Goal: Information Seeking & Learning: Learn about a topic

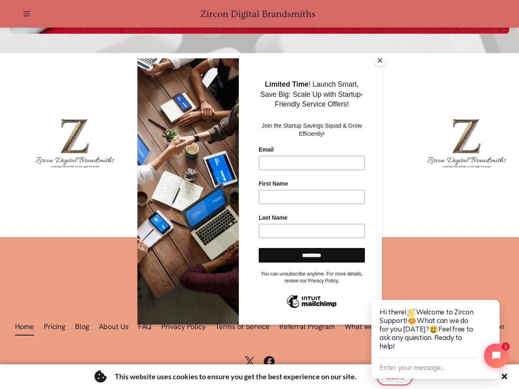
scroll to position [0, 1348]
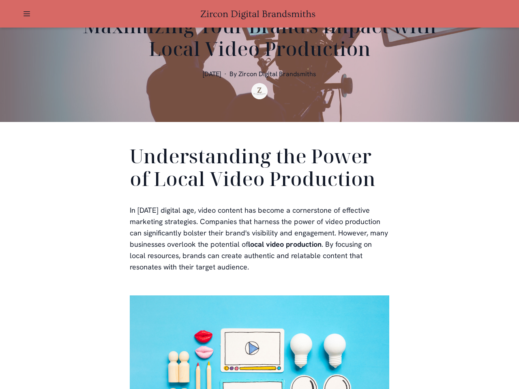
scroll to position [243, 0]
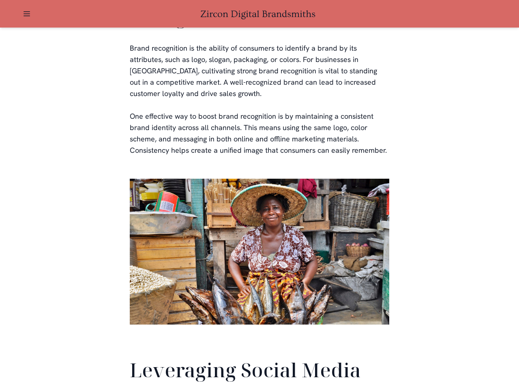
scroll to position [1908, 0]
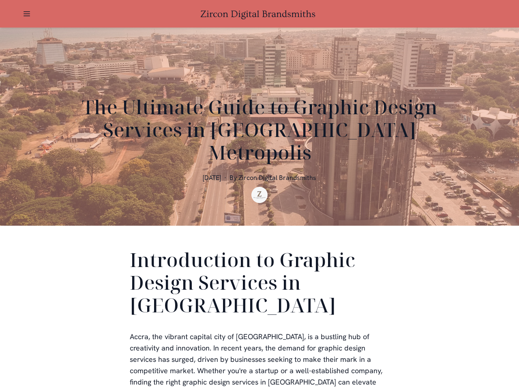
scroll to position [243, 0]
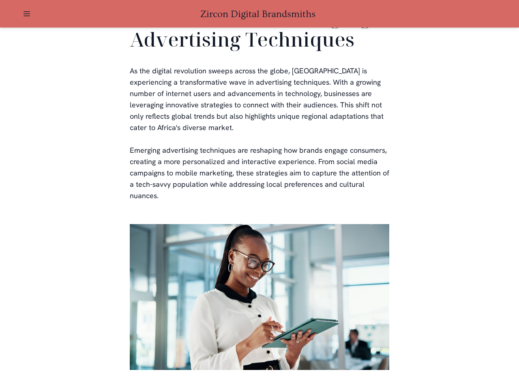
scroll to position [1647, 0]
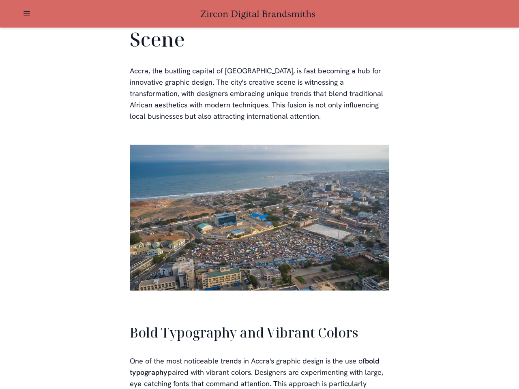
scroll to position [1835, 0]
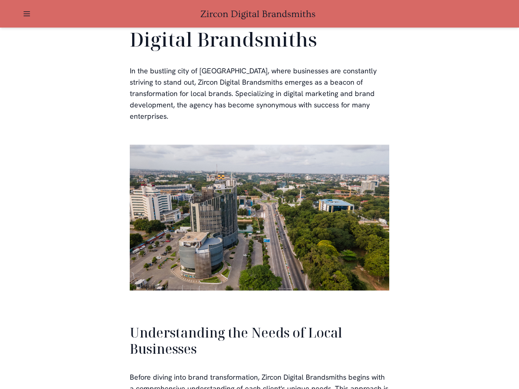
scroll to position [1728, 0]
